Goal: Task Accomplishment & Management: Manage account settings

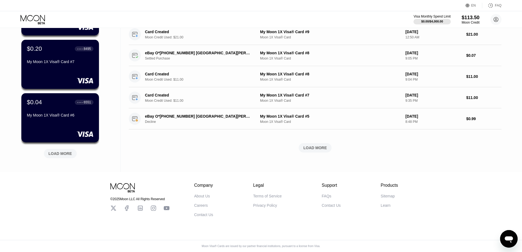
scroll to position [192, 0]
click at [74, 155] on div "LOAD MORE" at bounding box center [60, 153] width 33 height 9
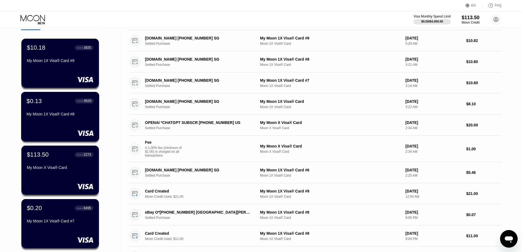
scroll to position [27, 0]
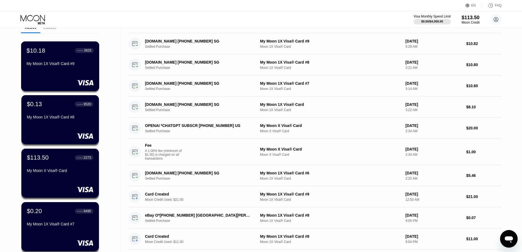
click at [59, 65] on div "My Moon 1X Visa® Card #9" at bounding box center [60, 63] width 67 height 4
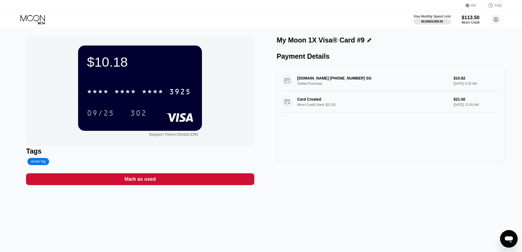
click at [357, 144] on div "[DOMAIN_NAME] [PHONE_NUMBER] SG Settled Purchase $10.82 [DATE] 5:29 AM Card Cre…" at bounding box center [391, 114] width 228 height 96
click at [354, 81] on div "[DOMAIN_NAME] [PHONE_NUMBER] SG Settled Purchase $10.82 [DATE] 5:29 AM" at bounding box center [390, 80] width 219 height 21
click at [368, 137] on div "[DOMAIN_NAME] [PHONE_NUMBER] SG Settled Purchase $10.82 [DATE] 5:29 AM Card Cre…" at bounding box center [391, 114] width 228 height 96
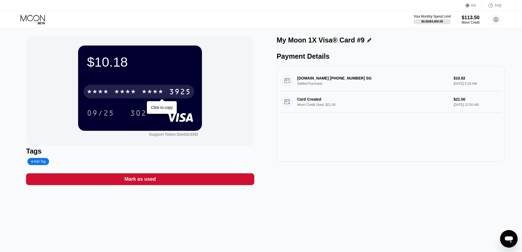
drag, startPoint x: 177, startPoint y: 91, endPoint x: 197, endPoint y: 95, distance: 20.7
click at [177, 91] on div "3925" at bounding box center [180, 92] width 22 height 9
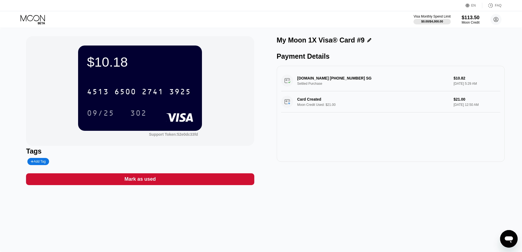
click at [298, 43] on div "My Moon 1X Visa® Card #9" at bounding box center [321, 40] width 88 height 8
copy div "Moon"
click at [25, 18] on icon at bounding box center [33, 18] width 24 height 6
